Goal: Task Accomplishment & Management: Use online tool/utility

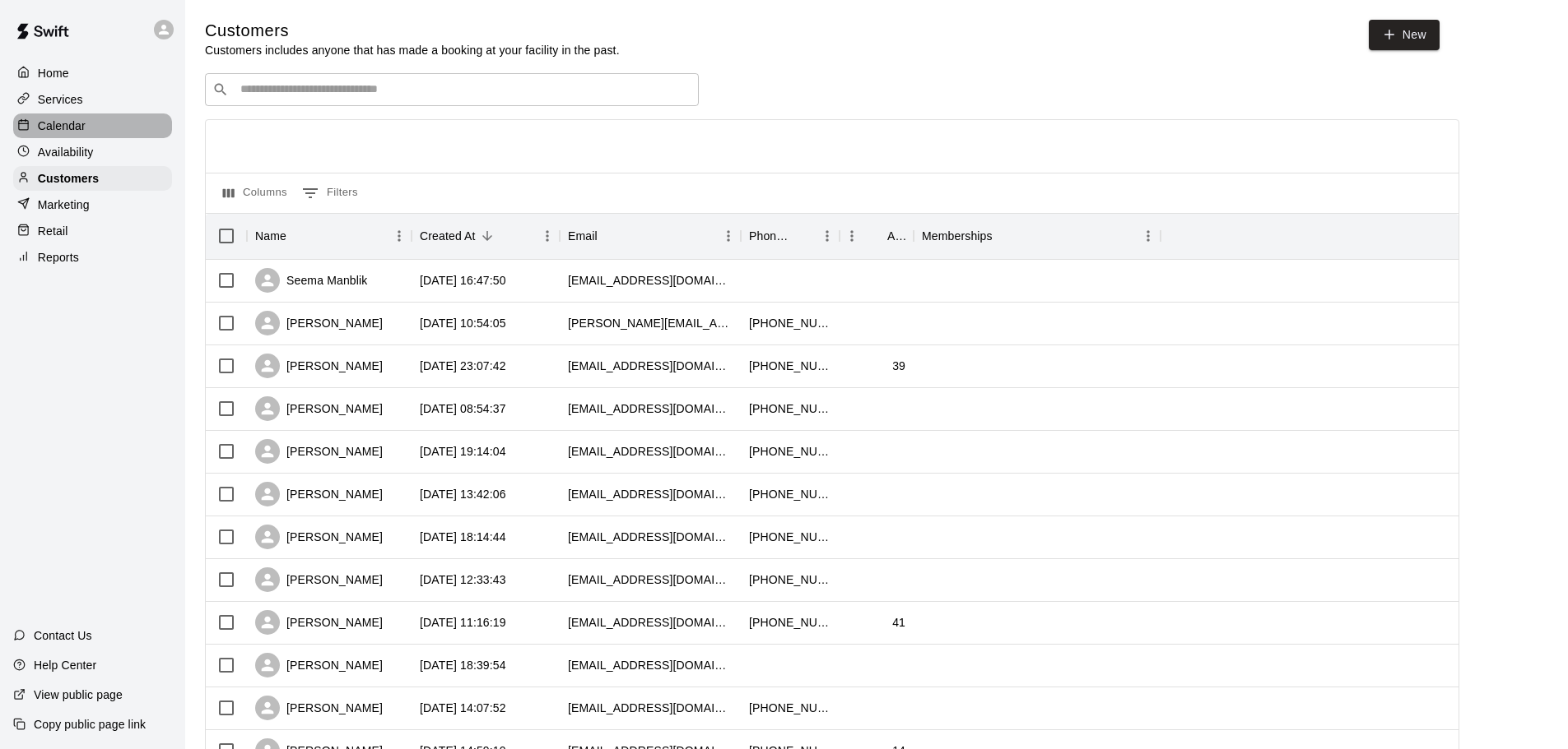
click at [67, 126] on p "Calendar" at bounding box center [61, 125] width 48 height 16
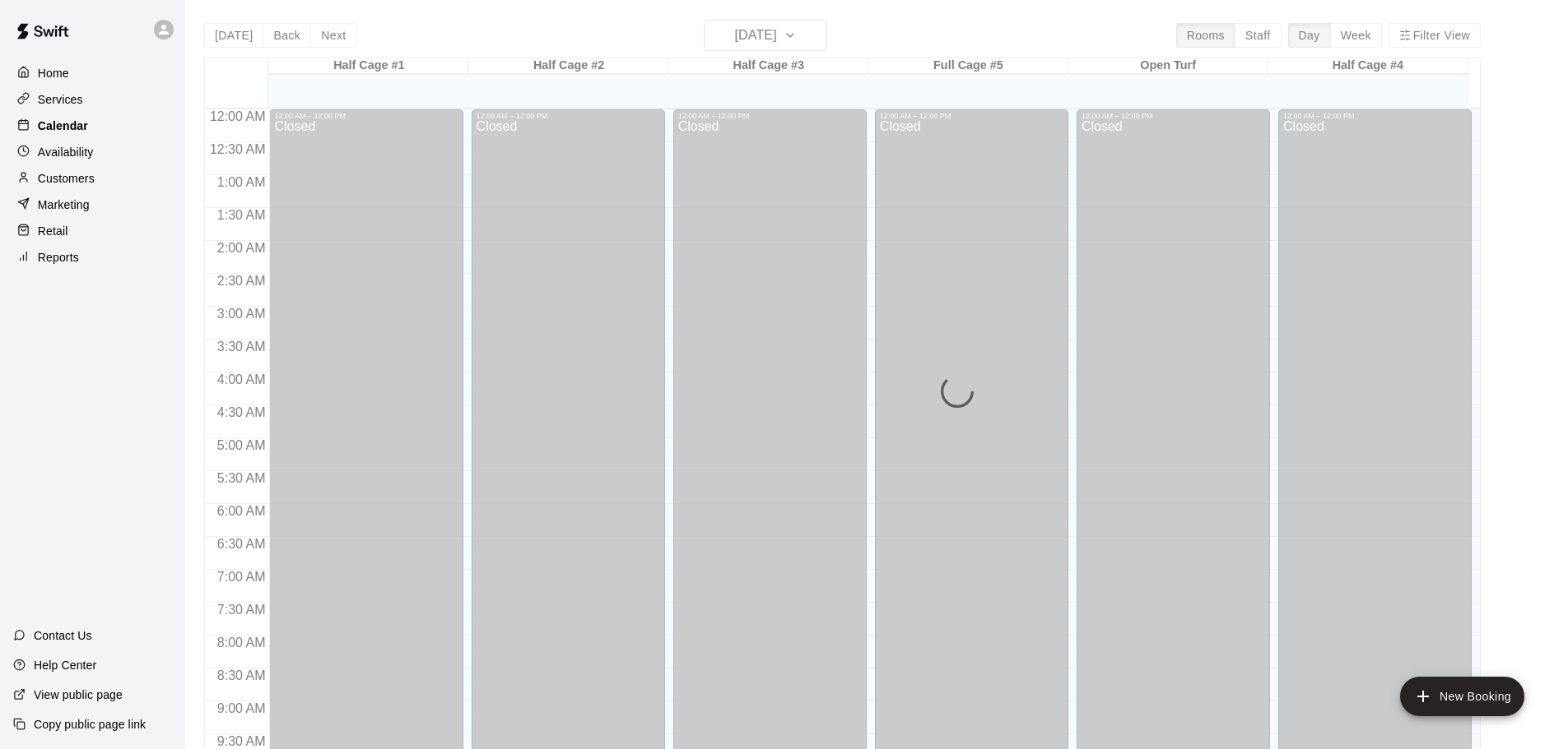
scroll to position [871, 0]
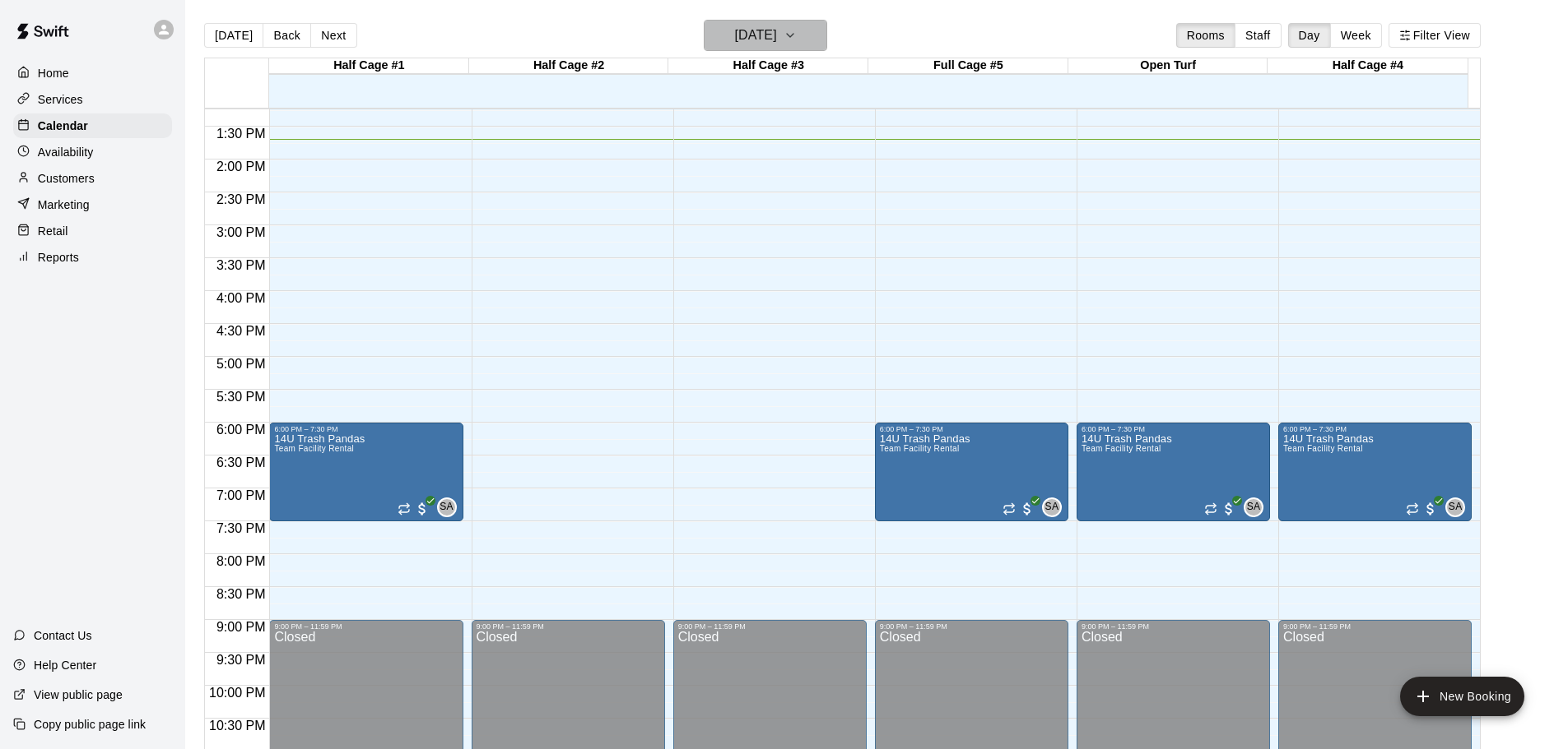
click at [796, 31] on icon "button" at bounding box center [790, 35] width 13 height 20
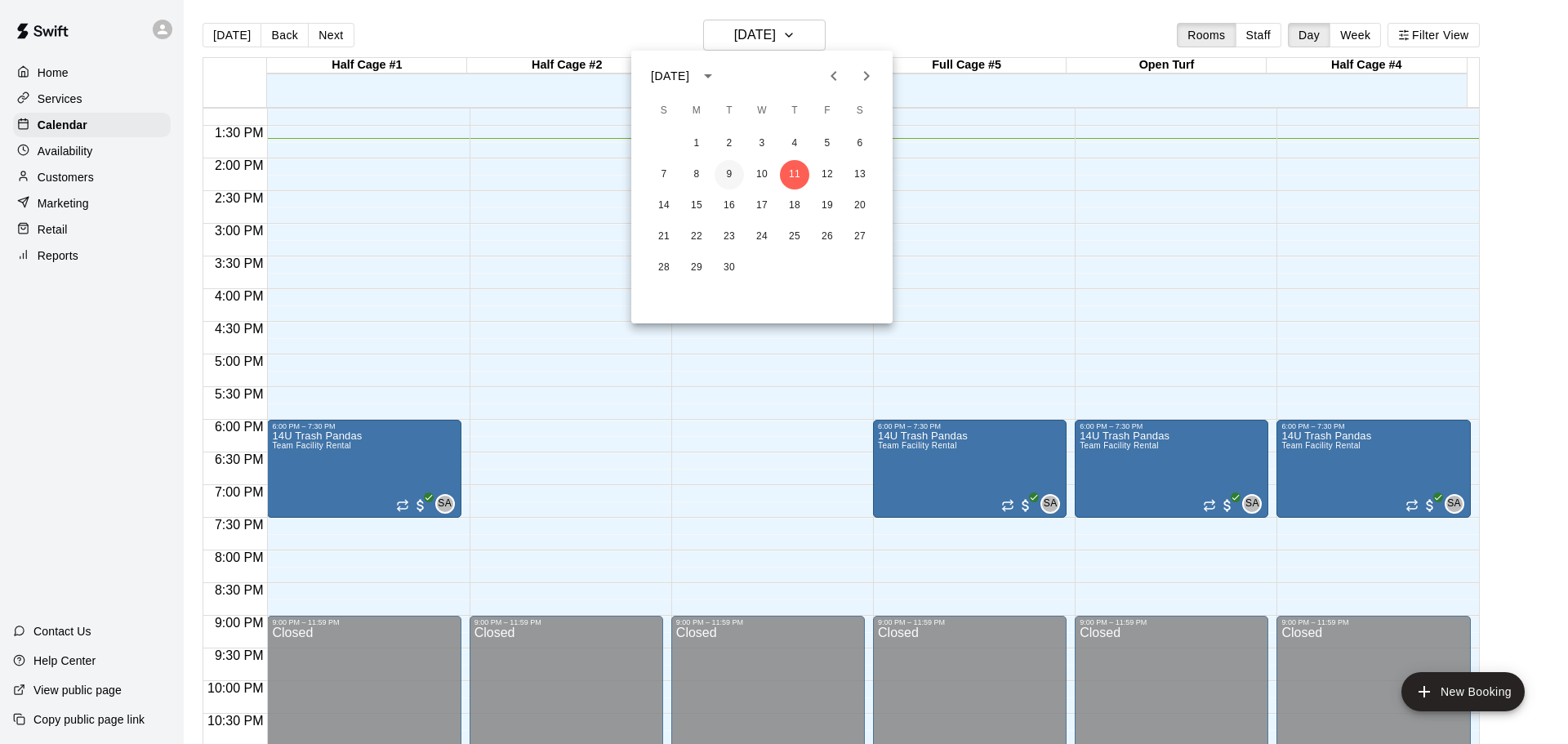
click at [725, 171] on button "9" at bounding box center [729, 175] width 30 height 30
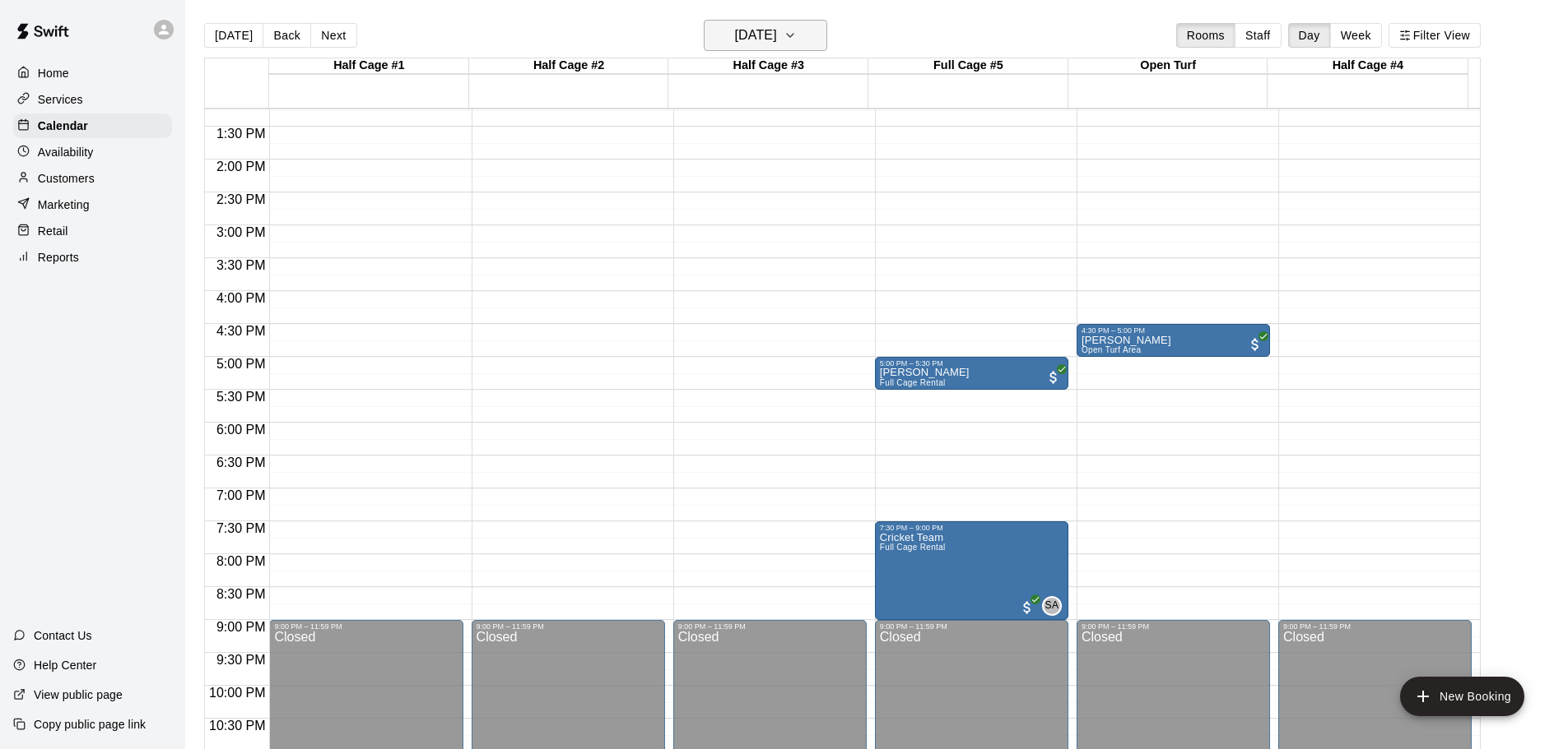
click at [796, 32] on icon "button" at bounding box center [790, 35] width 13 height 20
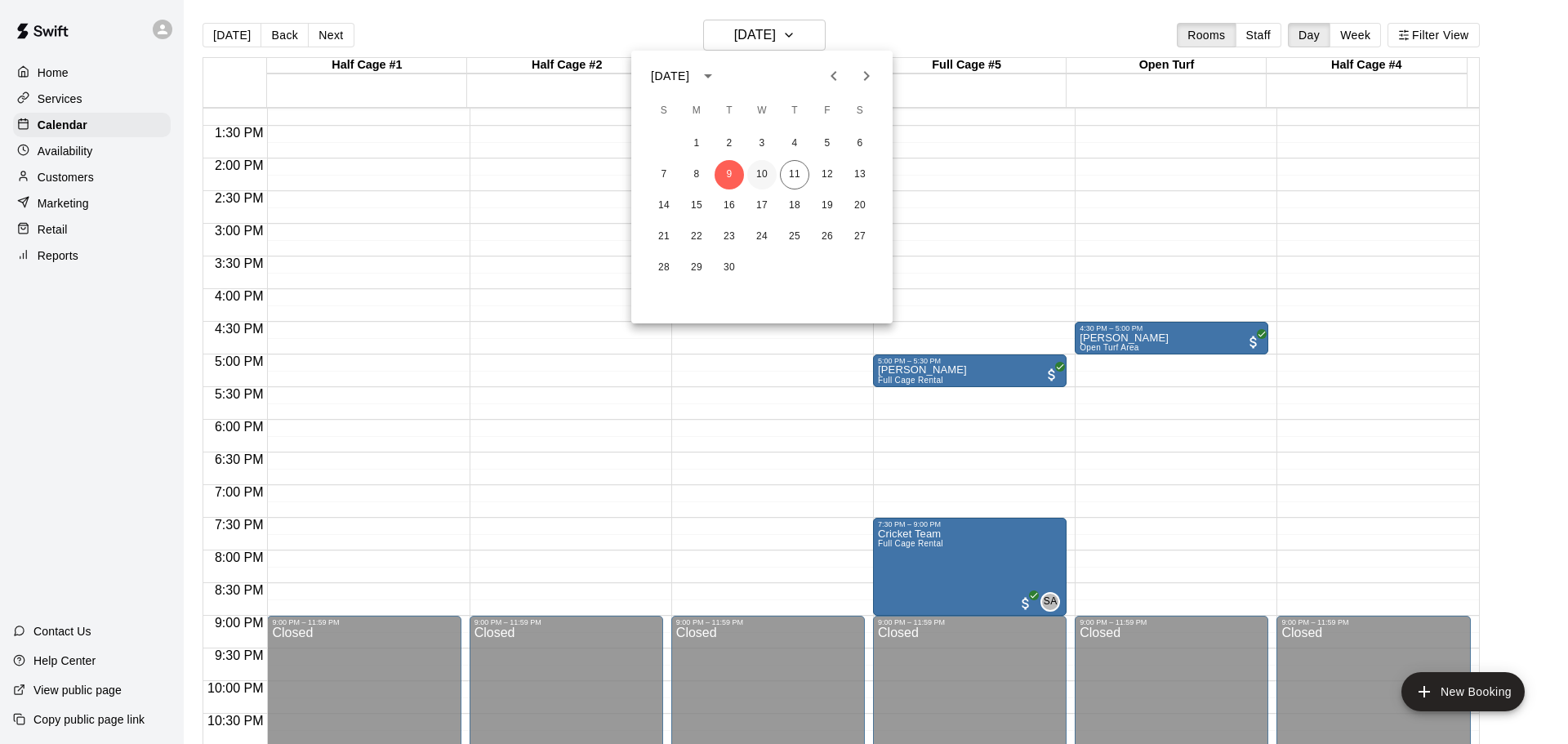
click at [765, 170] on button "10" at bounding box center [762, 175] width 30 height 30
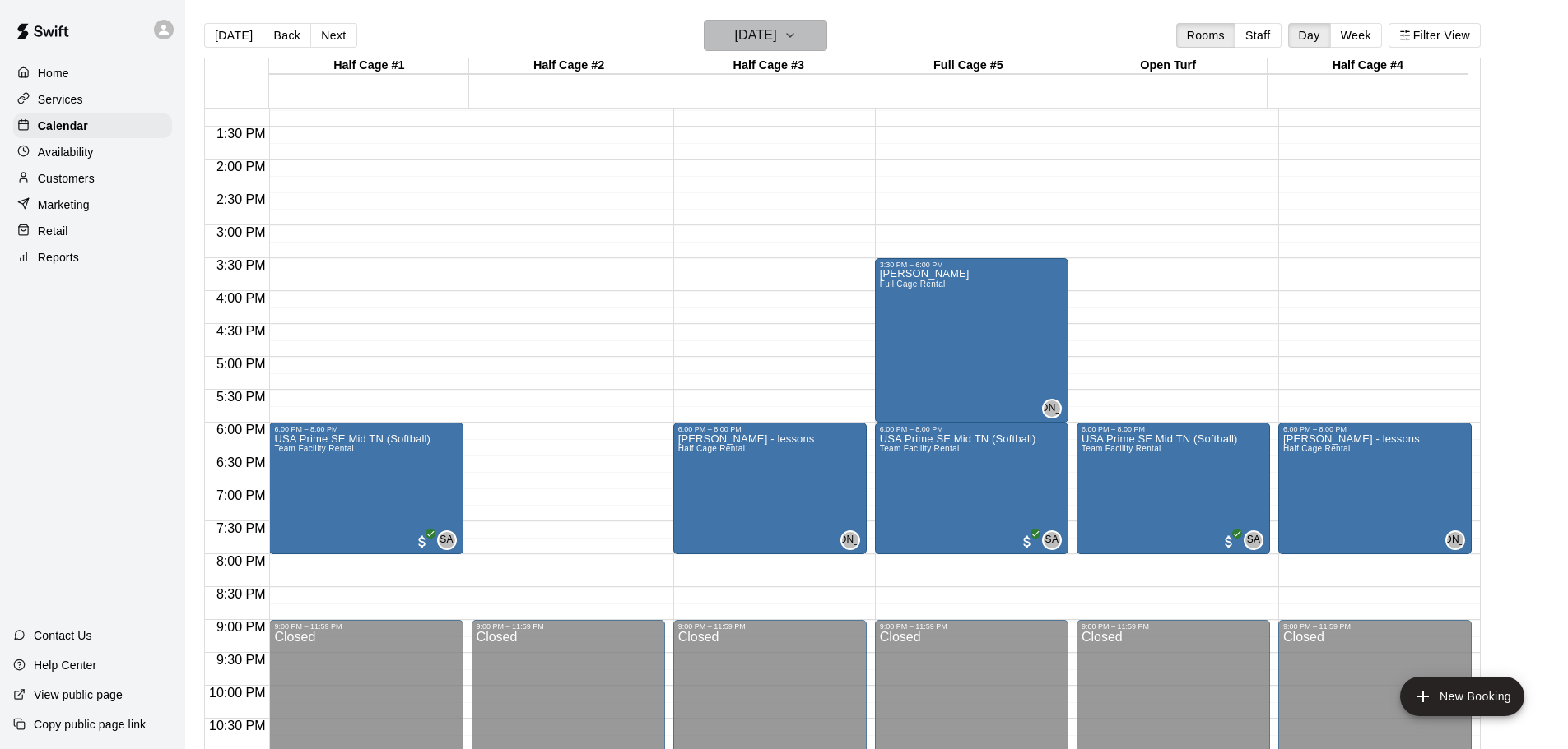
click at [796, 38] on icon "button" at bounding box center [790, 35] width 13 height 20
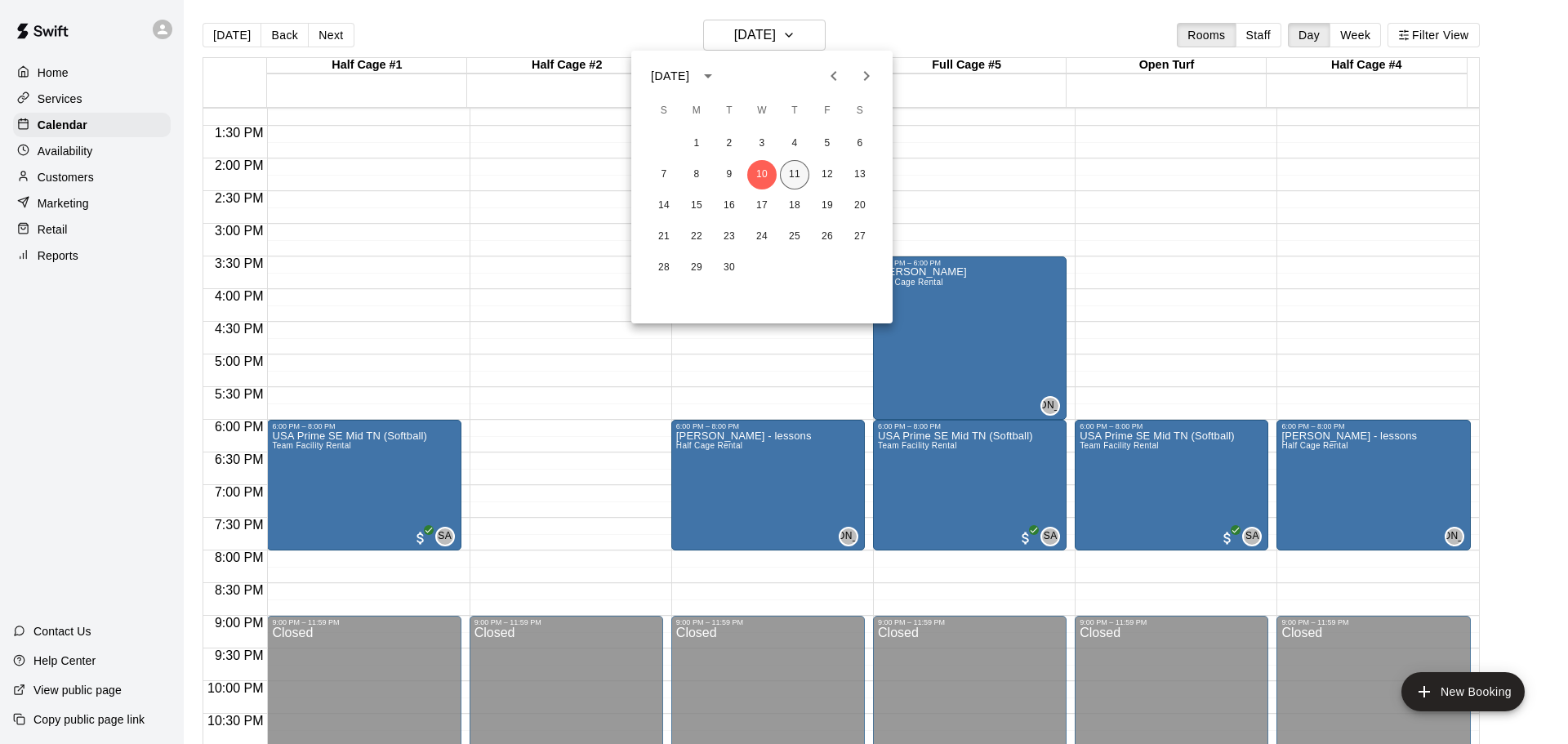
click at [795, 174] on button "11" at bounding box center [795, 175] width 30 height 30
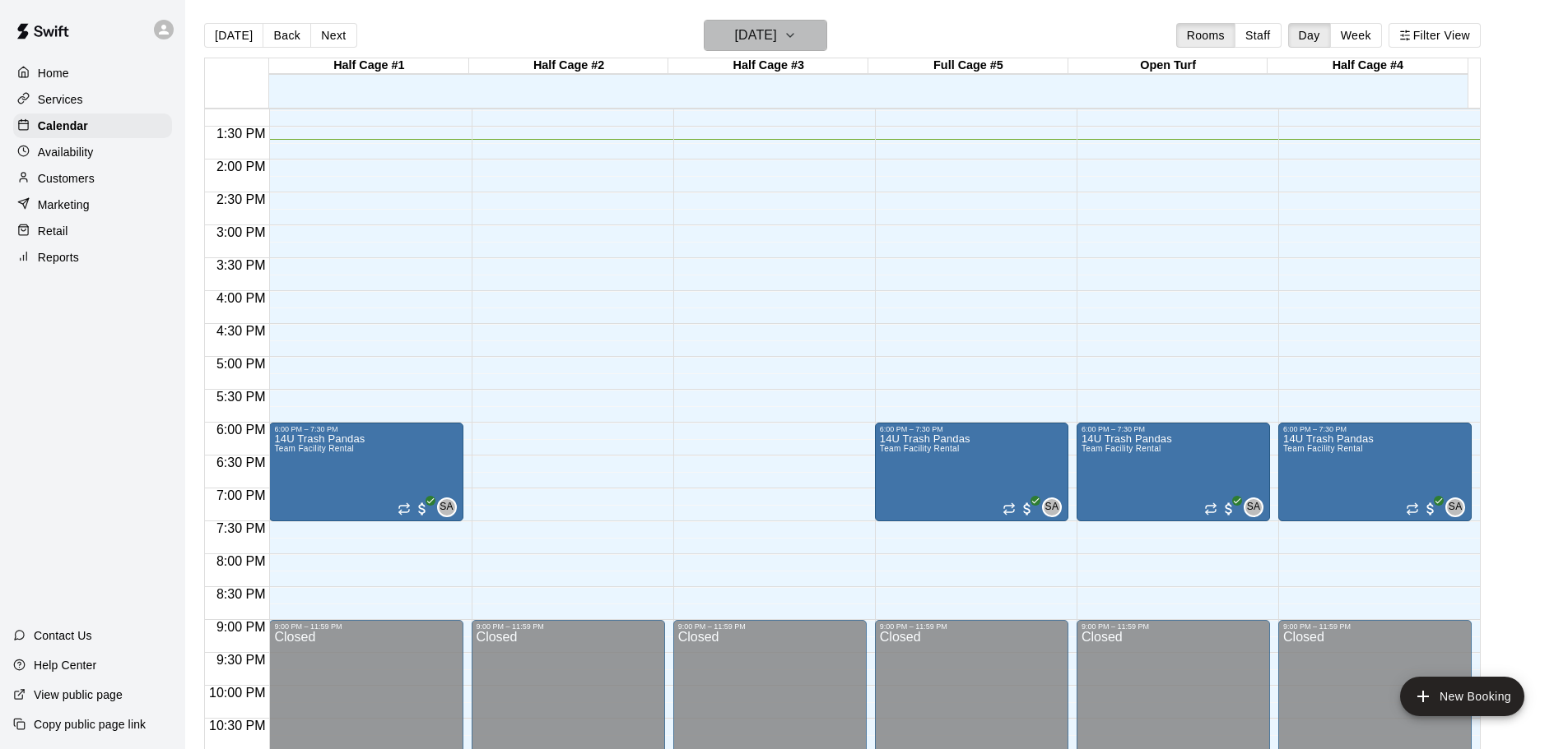
click at [796, 37] on icon "button" at bounding box center [790, 35] width 13 height 20
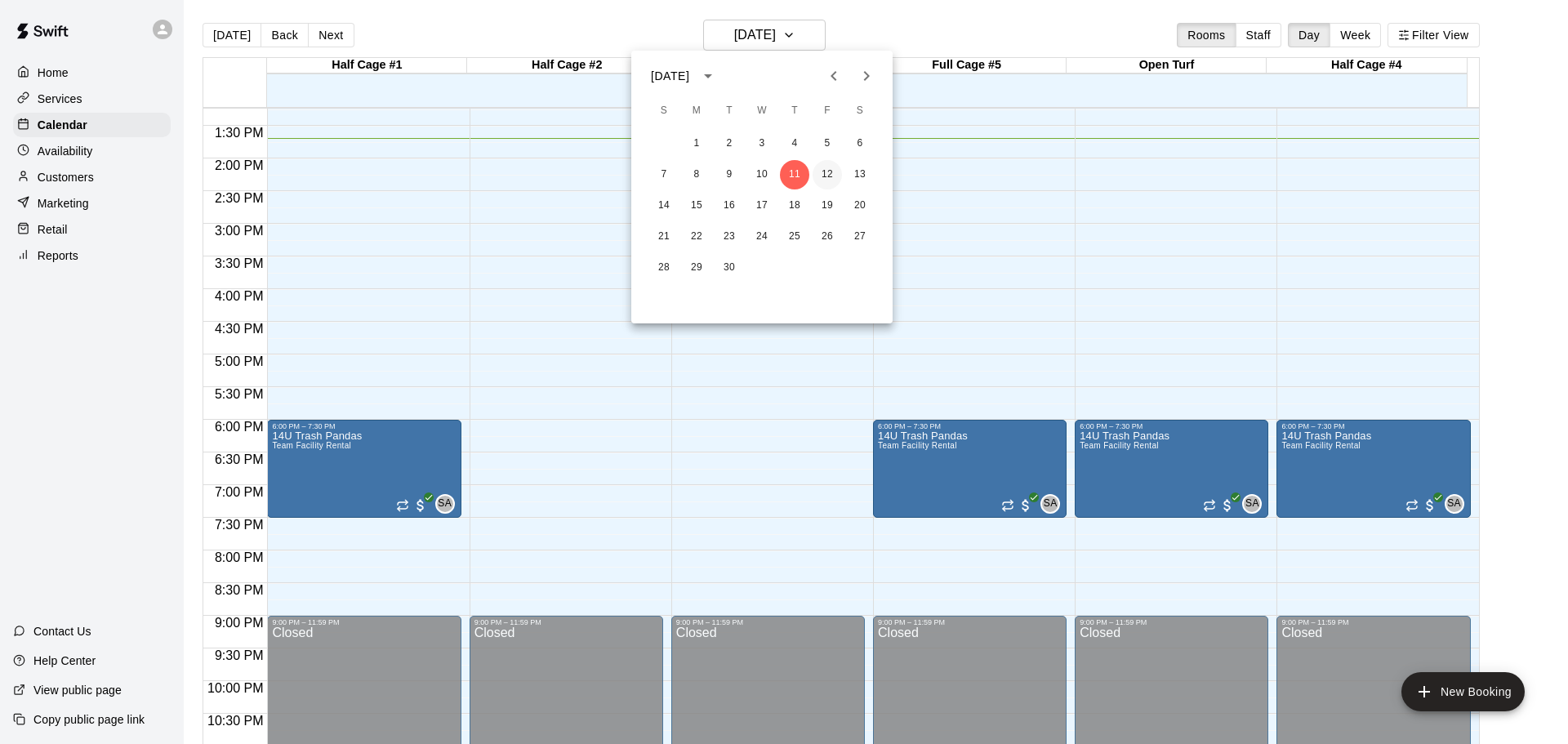
click at [834, 172] on button "12" at bounding box center [827, 175] width 30 height 30
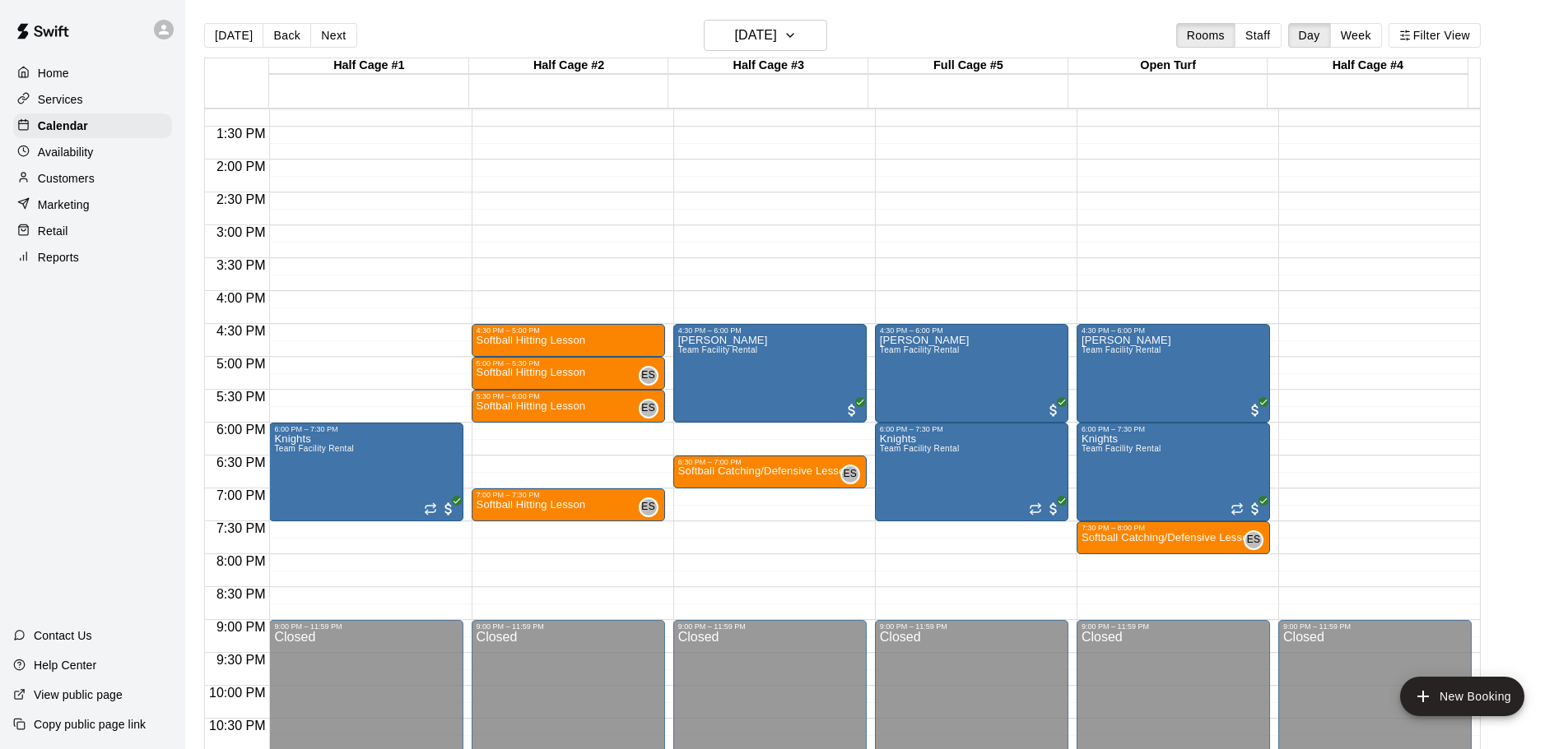
click at [342, 32] on button "Next" at bounding box center [334, 35] width 46 height 25
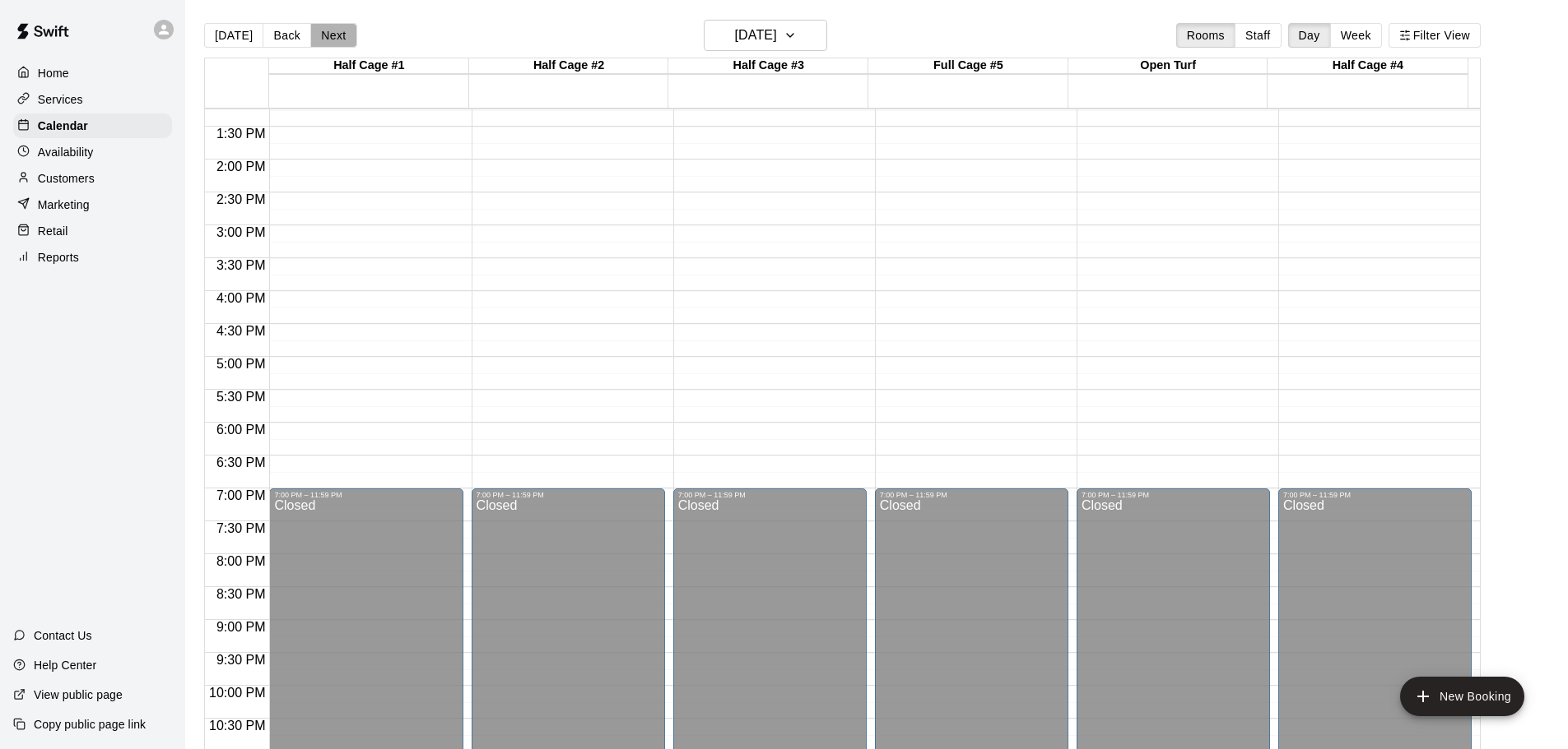
click at [342, 32] on button "Next" at bounding box center [334, 35] width 46 height 25
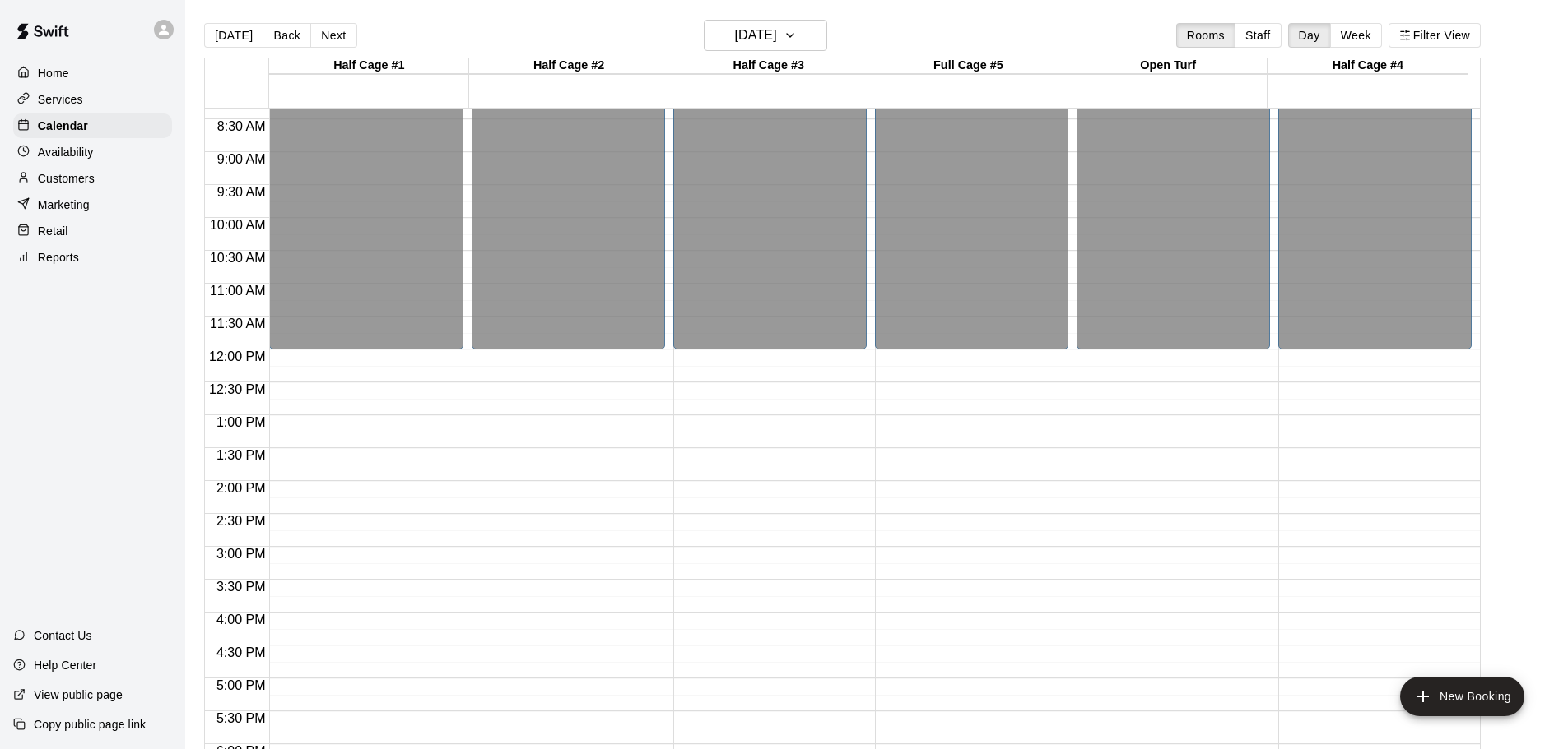
scroll to position [542, 0]
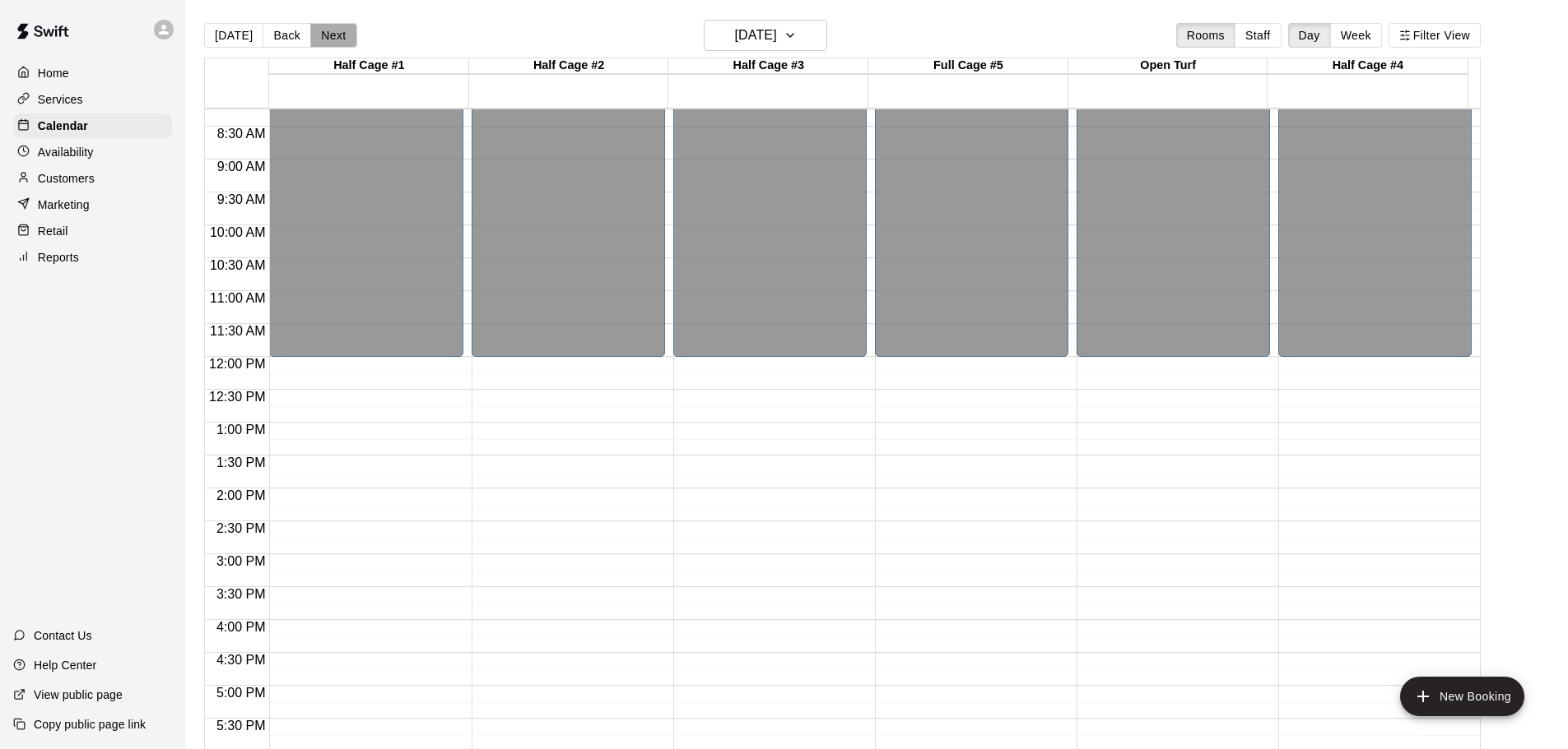
click at [325, 36] on button "Next" at bounding box center [334, 35] width 46 height 25
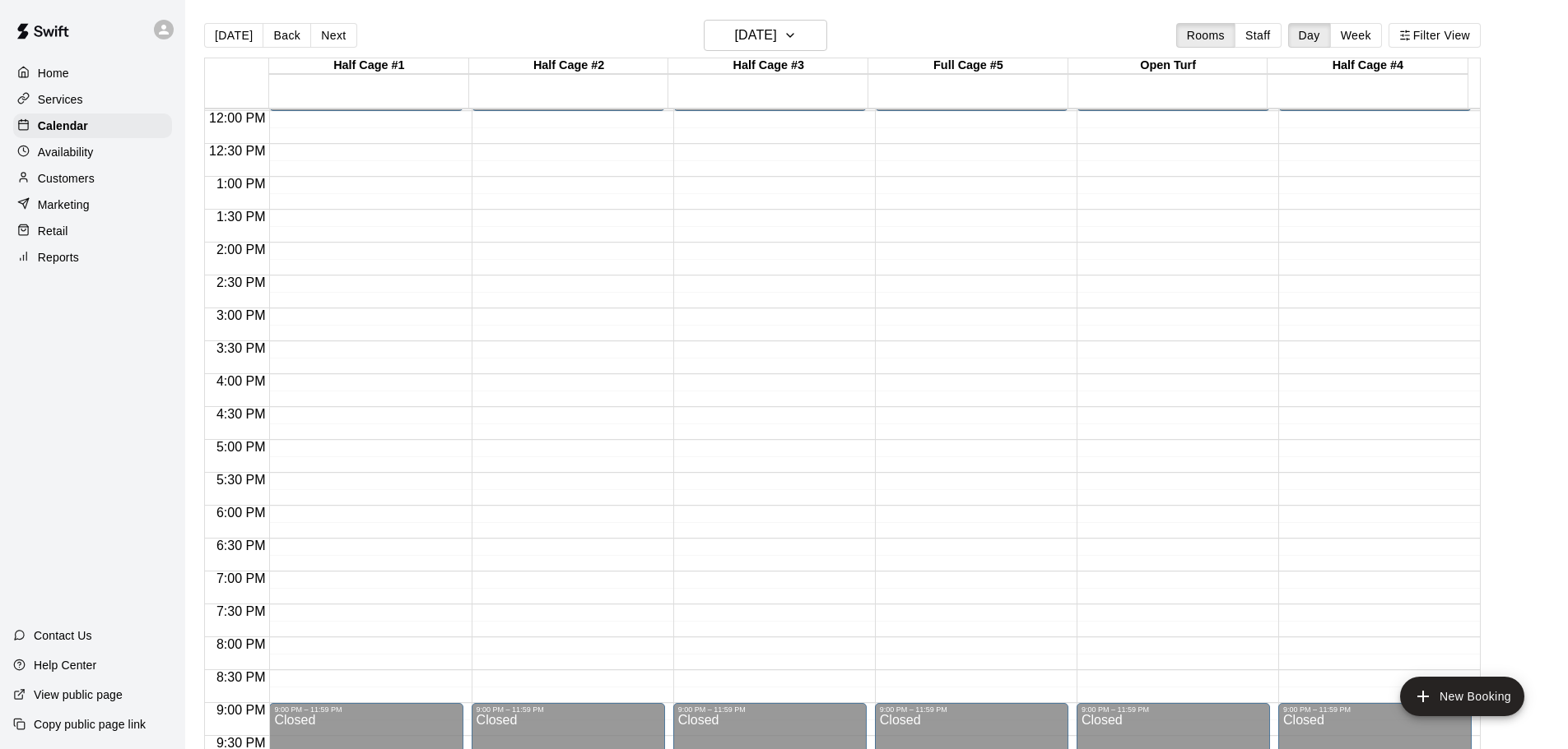
scroll to position [789, 0]
click at [332, 44] on button "Next" at bounding box center [334, 35] width 46 height 25
click at [338, 45] on button "Next" at bounding box center [334, 35] width 46 height 25
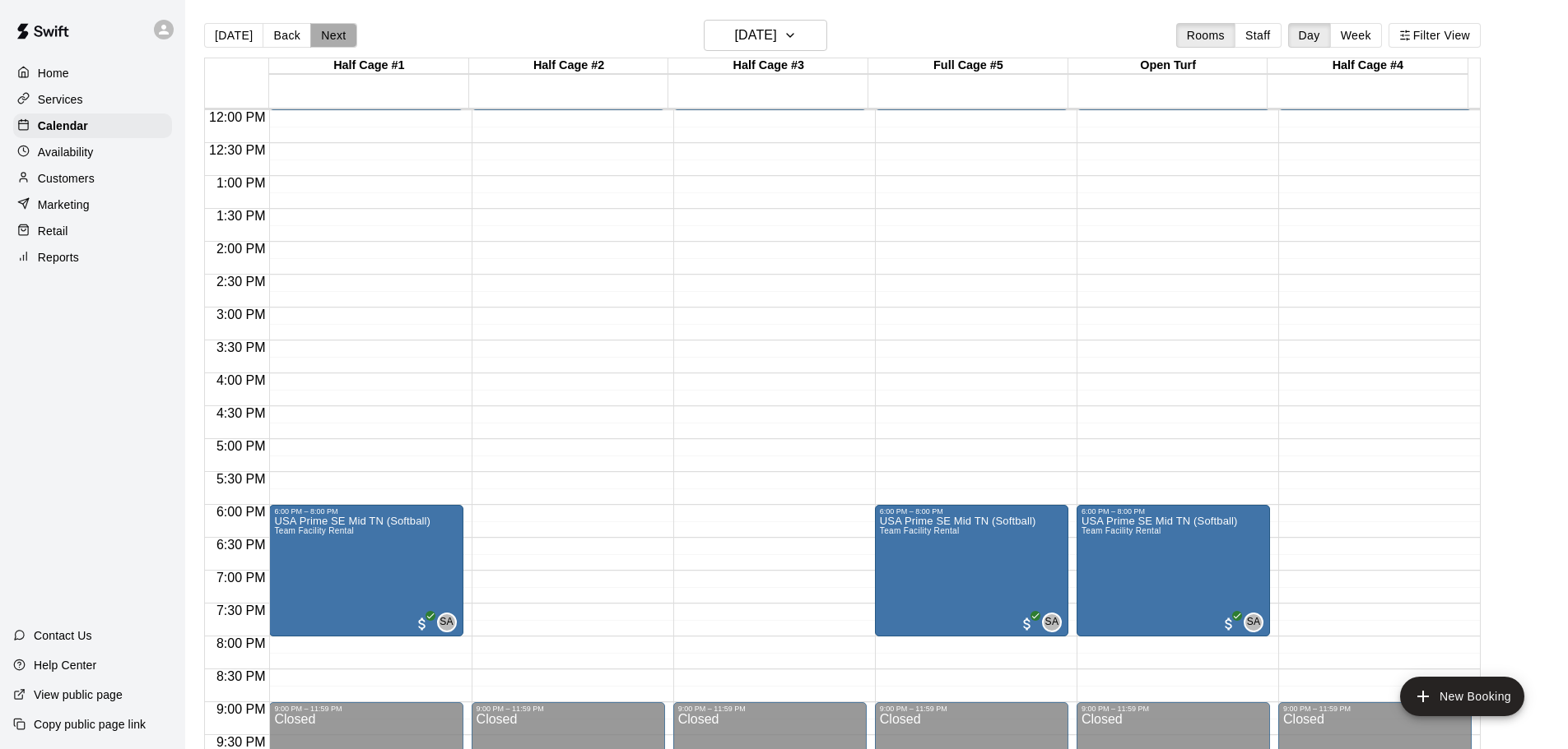
click at [332, 32] on button "Next" at bounding box center [334, 35] width 46 height 25
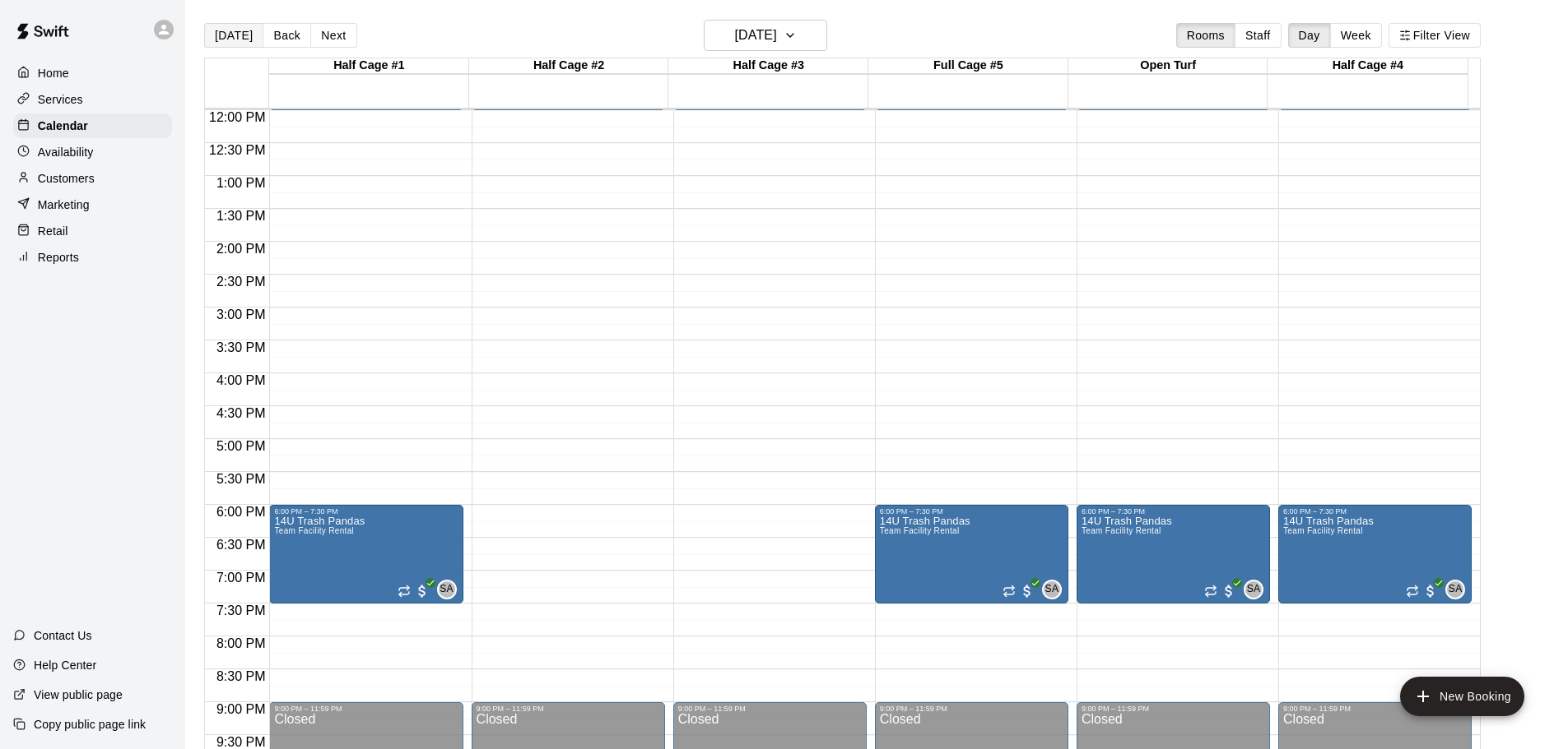
click at [242, 32] on button "[DATE]" at bounding box center [233, 35] width 59 height 25
